Goal: Task Accomplishment & Management: Manage account settings

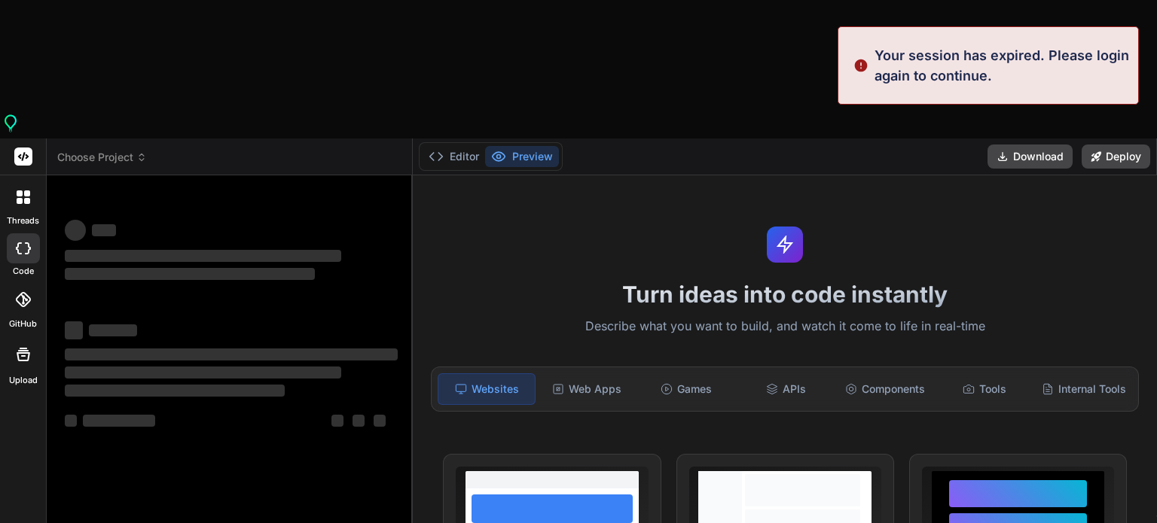
click at [17, 148] on rect at bounding box center [23, 157] width 18 height 18
click at [80, 150] on span "Choose Project" at bounding box center [102, 157] width 90 height 15
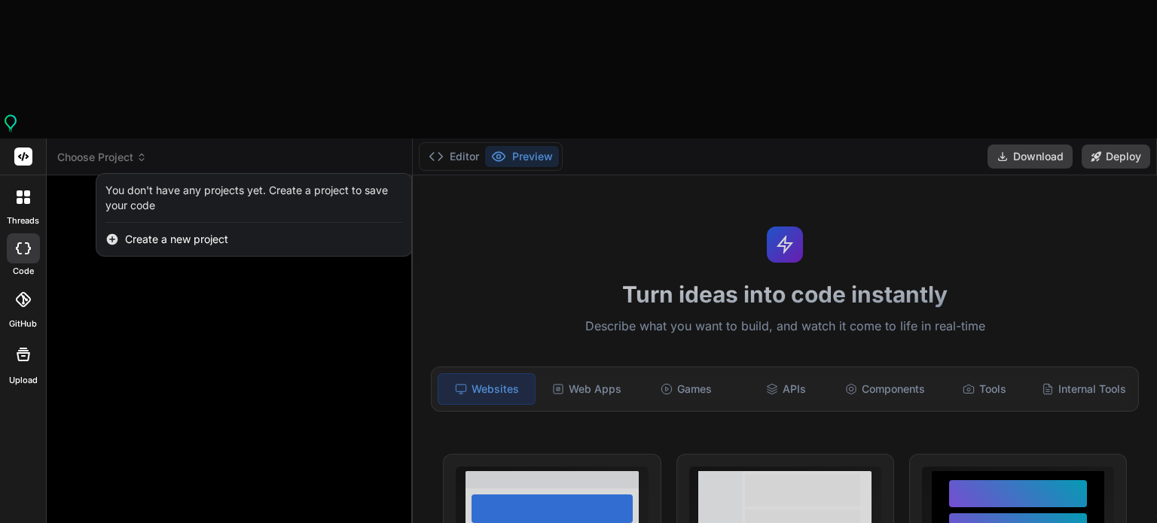
scroll to position [14, 0]
click at [25, 148] on rect at bounding box center [23, 157] width 18 height 18
click at [169, 178] on div at bounding box center [578, 261] width 1157 height 523
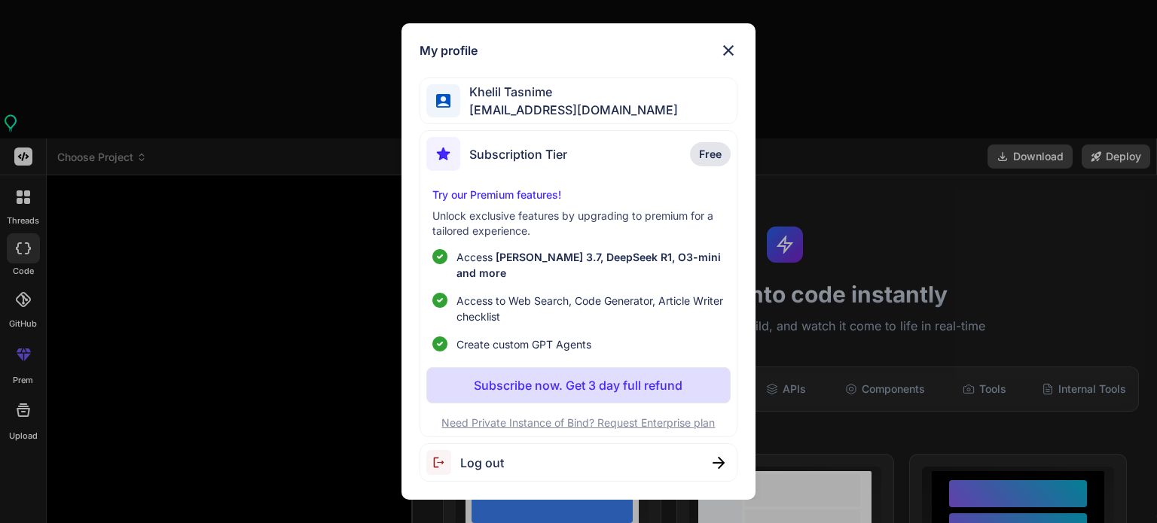
click at [723, 54] on img at bounding box center [728, 50] width 18 height 18
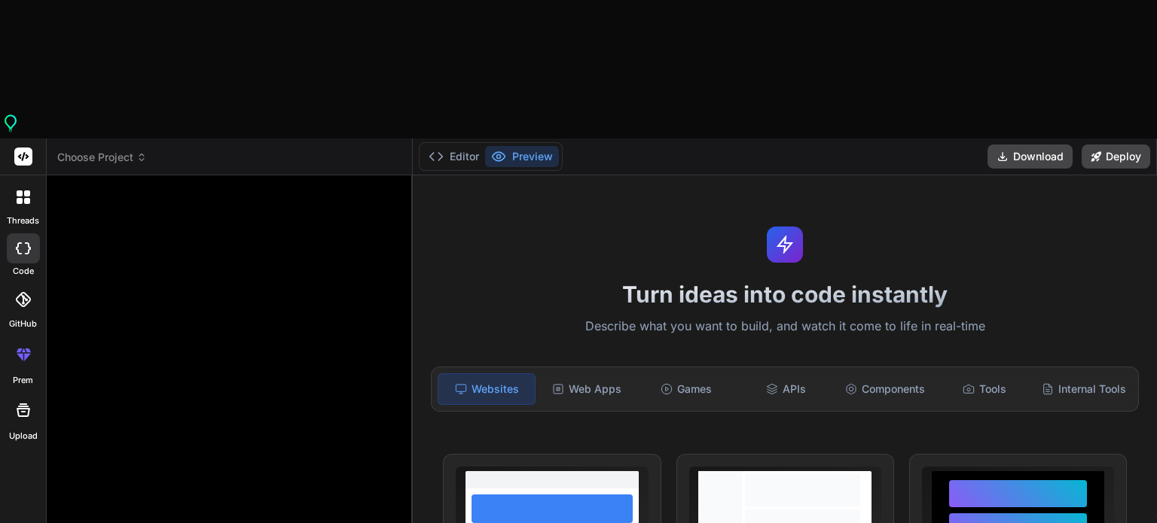
click at [18, 148] on rect at bounding box center [23, 157] width 18 height 18
click at [19, 233] on div at bounding box center [23, 248] width 33 height 30
click at [133, 150] on span "Choose Project" at bounding box center [102, 157] width 90 height 15
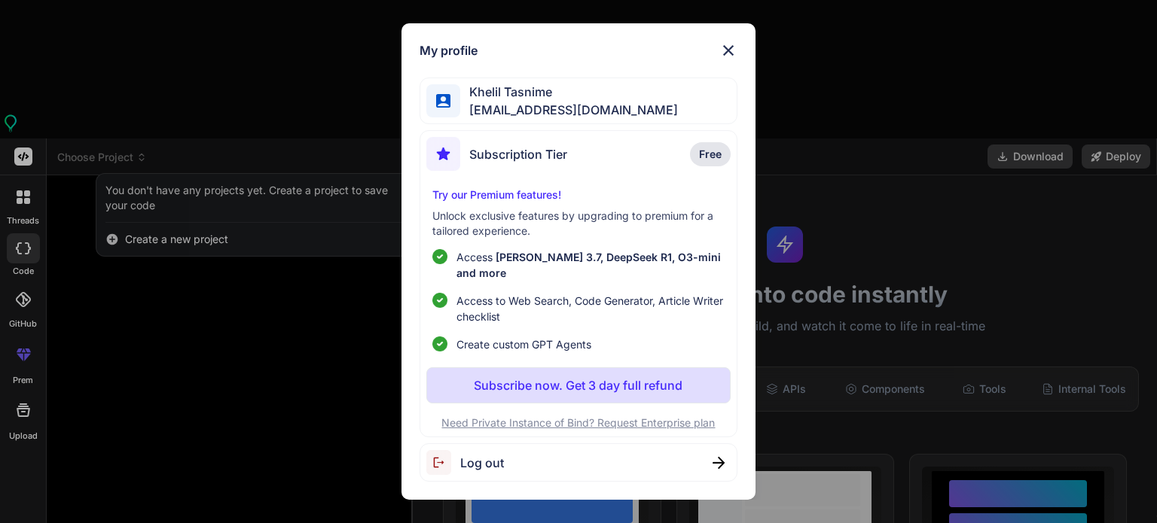
click at [487, 455] on span "Log out" at bounding box center [482, 463] width 44 height 18
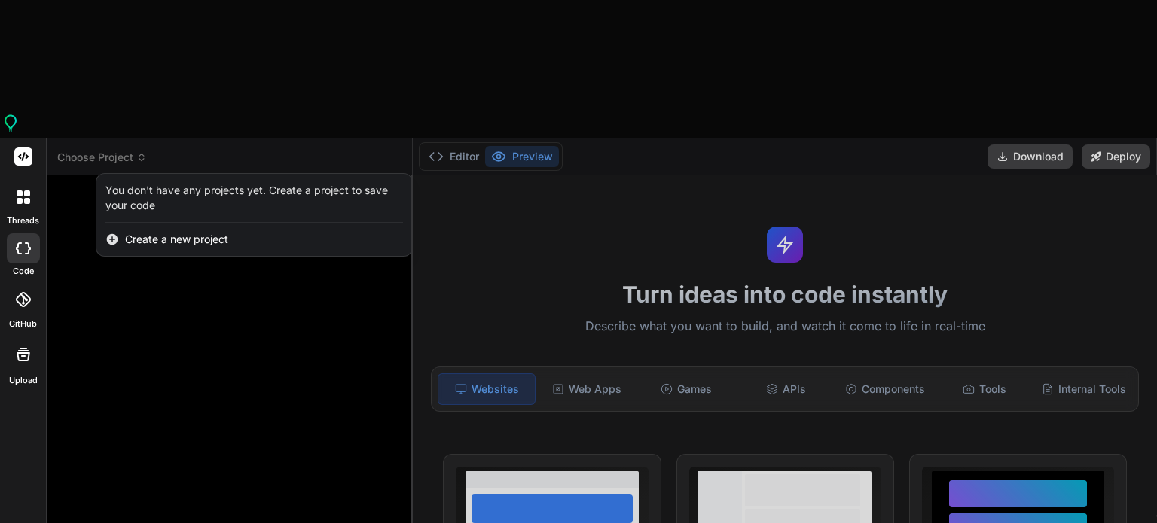
scroll to position [72, 0]
click at [131, 19] on div at bounding box center [578, 261] width 1157 height 523
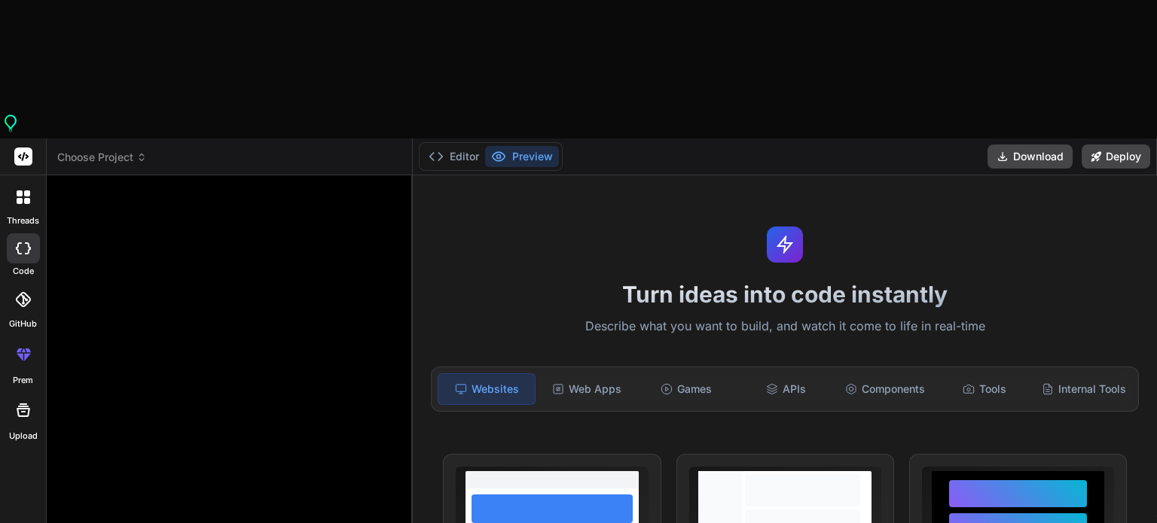
click at [131, 150] on span "Choose Project" at bounding box center [102, 157] width 90 height 15
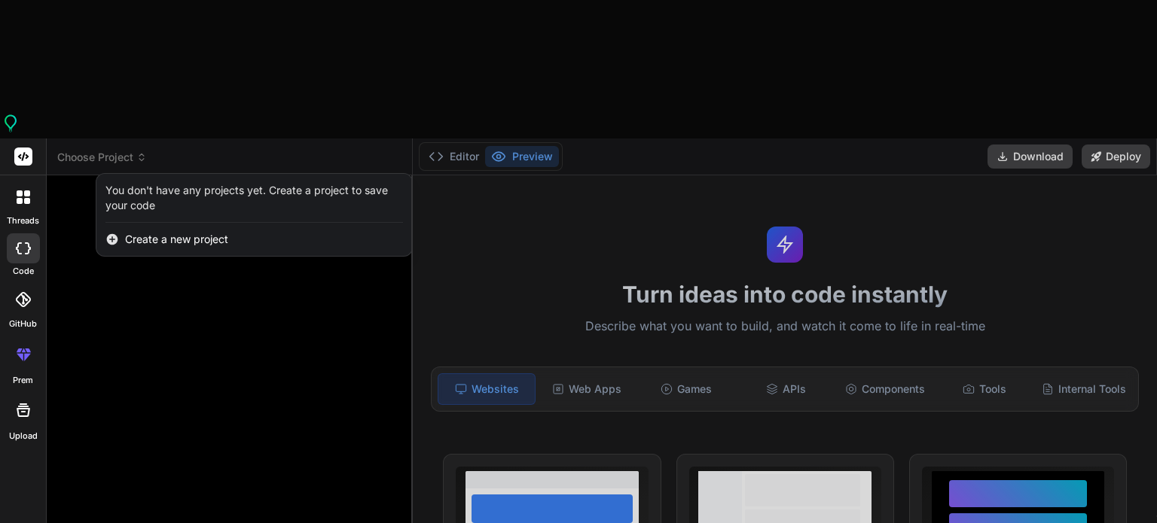
click at [84, 17] on div at bounding box center [578, 261] width 1157 height 523
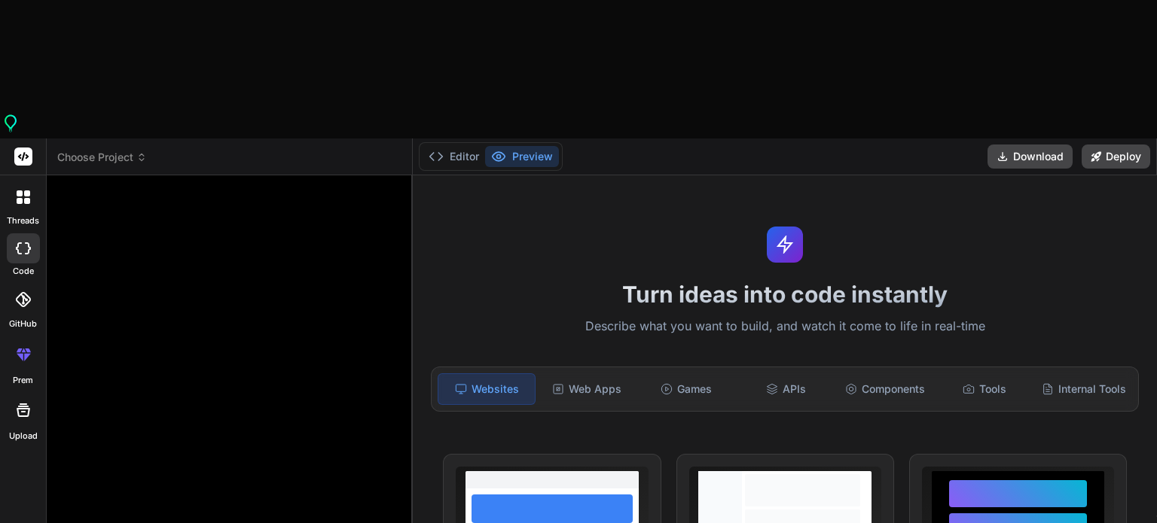
click at [21, 404] on icon at bounding box center [24, 411] width 14 height 14
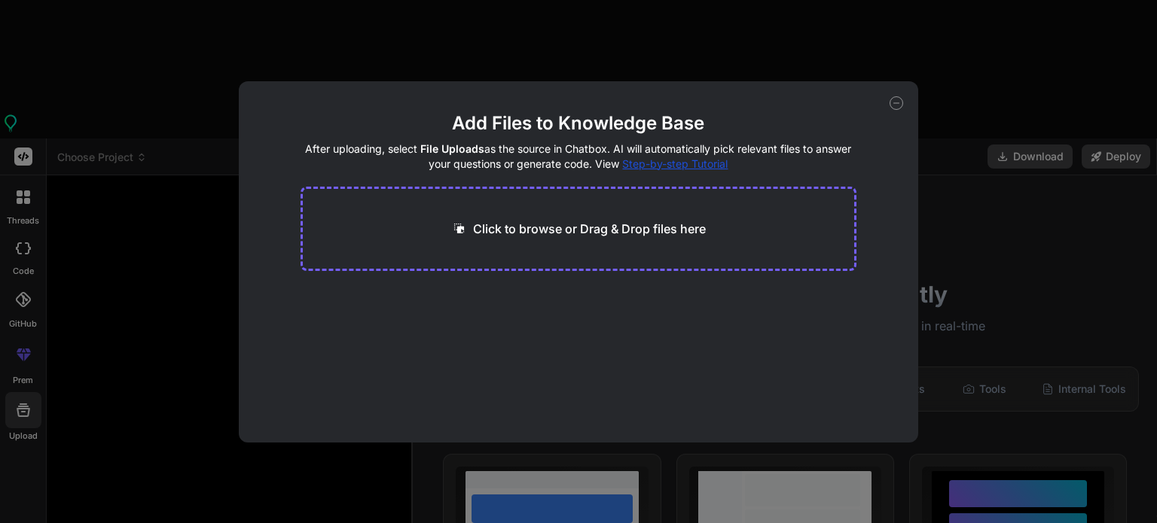
click at [893, 106] on icon at bounding box center [896, 103] width 14 height 14
type textarea "x"
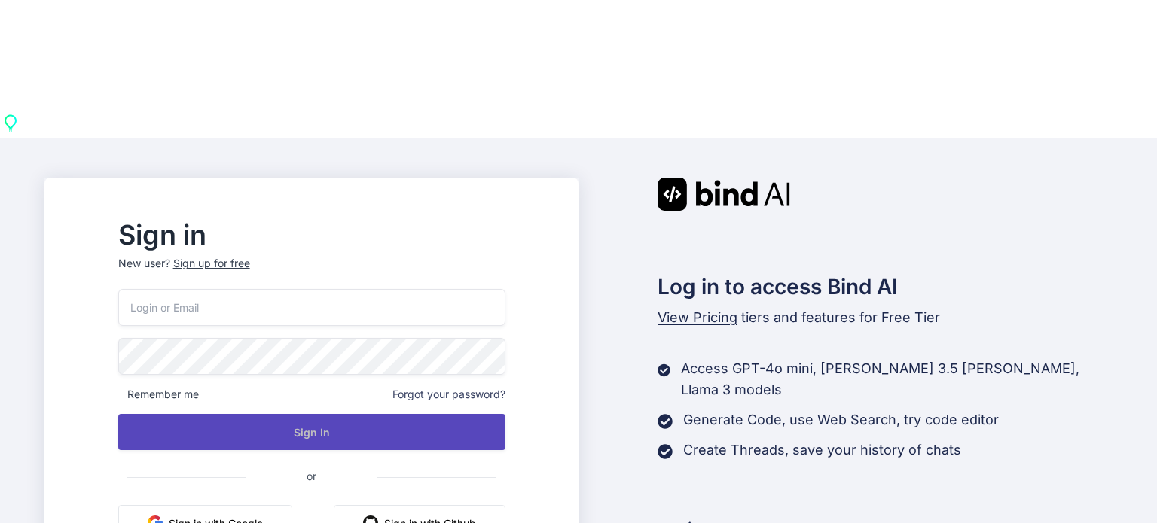
click at [433, 414] on button "Sign In" at bounding box center [311, 432] width 387 height 36
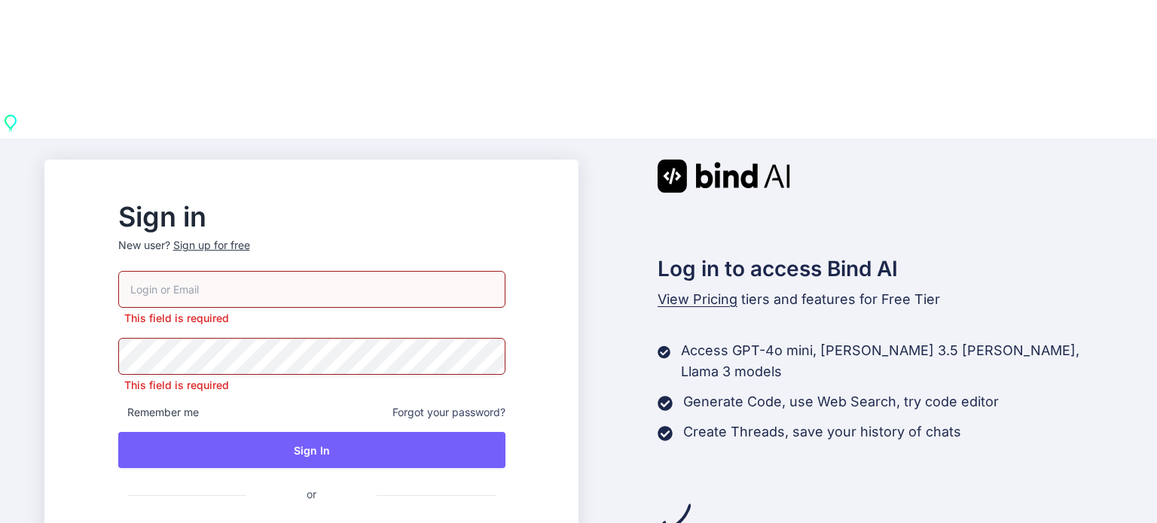
click at [219, 271] on input "email" at bounding box center [311, 289] width 387 height 37
type input "[EMAIL_ADDRESS][DOMAIN_NAME]"
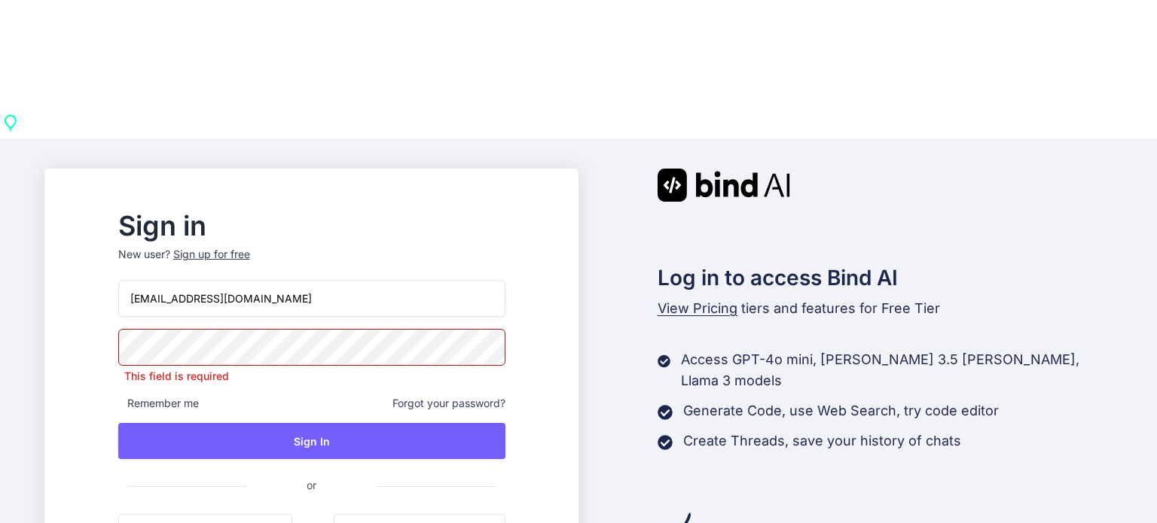
click at [240, 514] on button "Sign in with Google" at bounding box center [205, 532] width 174 height 36
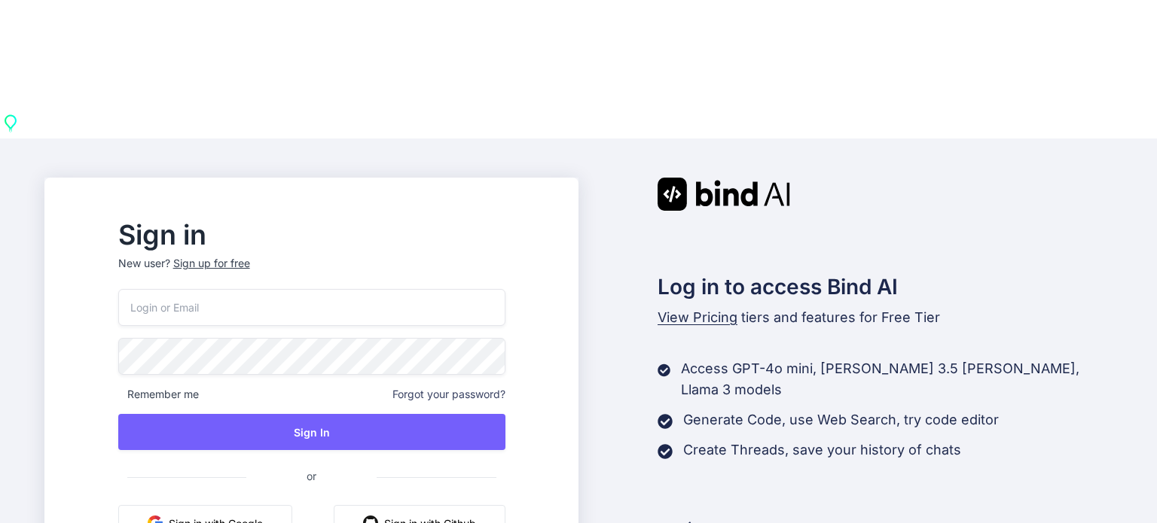
click at [284, 505] on button "Sign in with Google" at bounding box center [205, 523] width 174 height 36
